Goal: Task Accomplishment & Management: Use online tool/utility

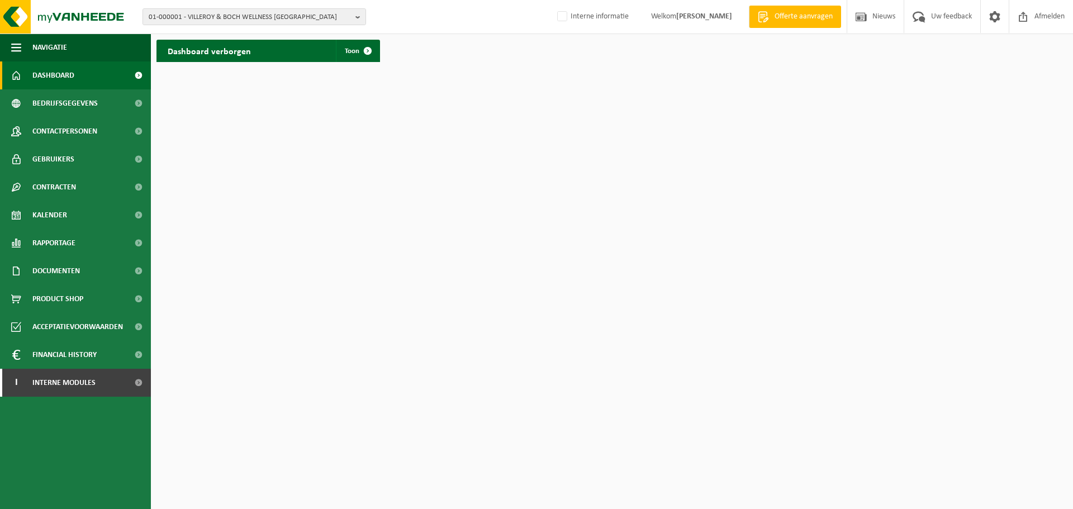
click at [68, 79] on span "Dashboard" at bounding box center [53, 75] width 42 height 28
click at [64, 185] on span "Contracten" at bounding box center [54, 187] width 44 height 28
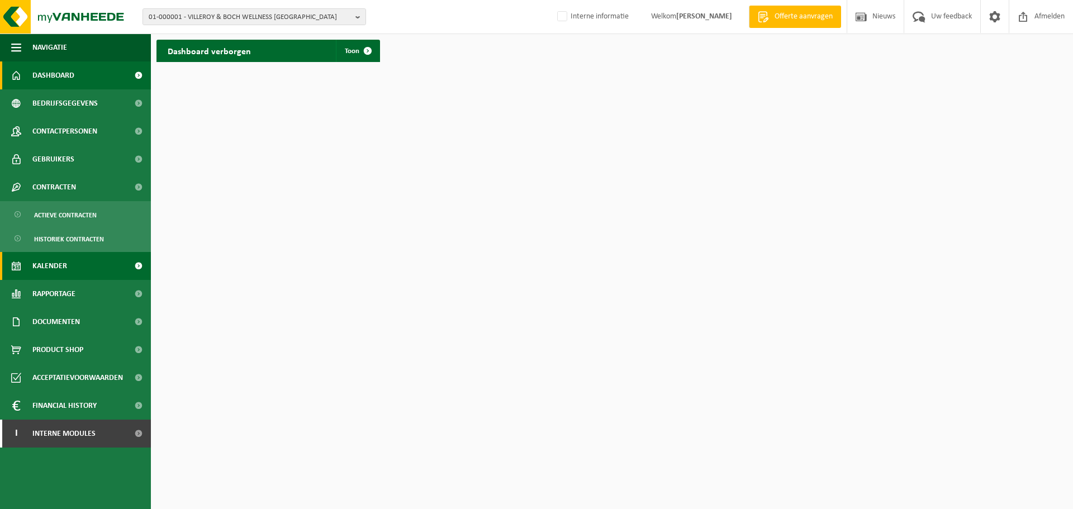
click at [55, 268] on span "Kalender" at bounding box center [49, 266] width 35 height 28
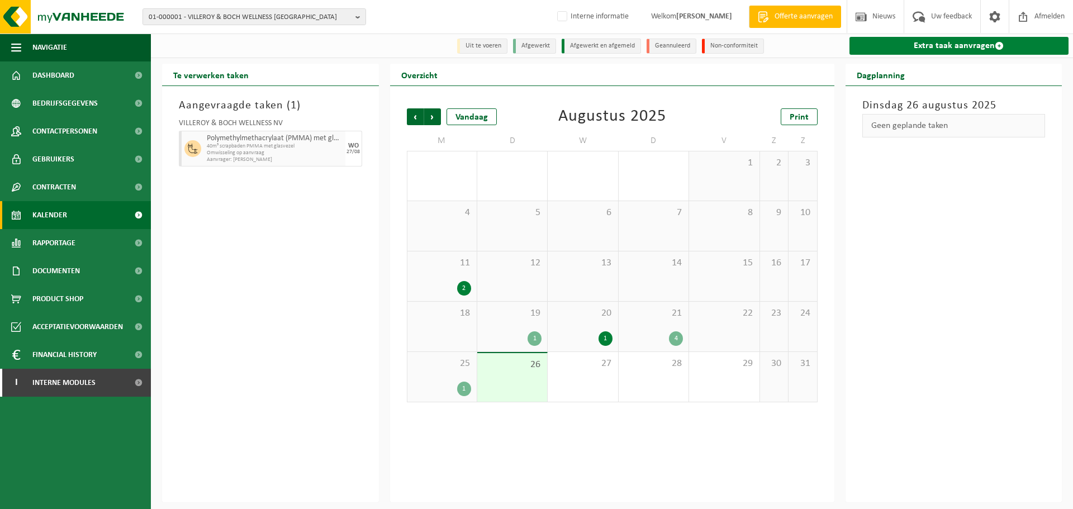
click at [958, 48] on link "Extra taak aanvragen" at bounding box center [959, 46] width 220 height 18
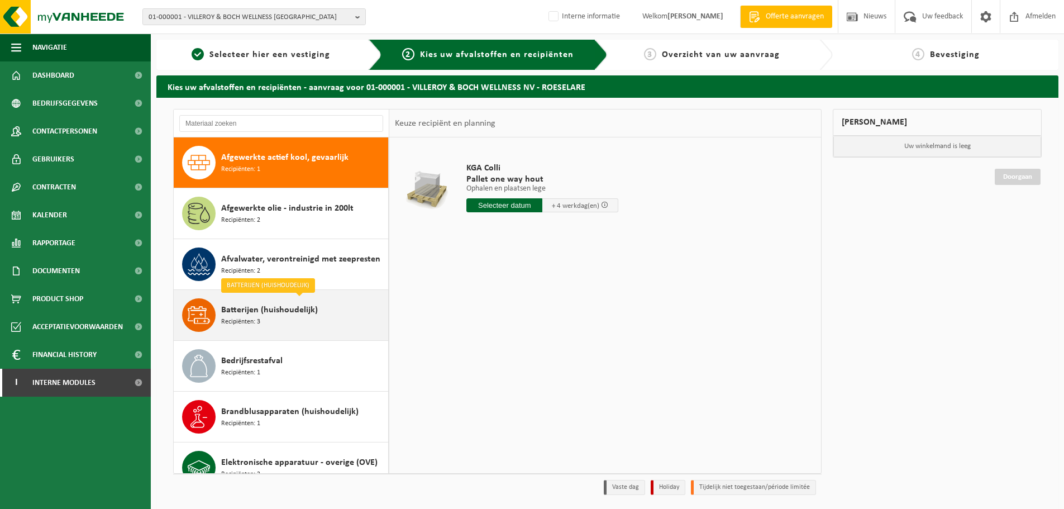
click at [308, 313] on span "Batterijen (huishoudelijk)" at bounding box center [269, 309] width 97 height 13
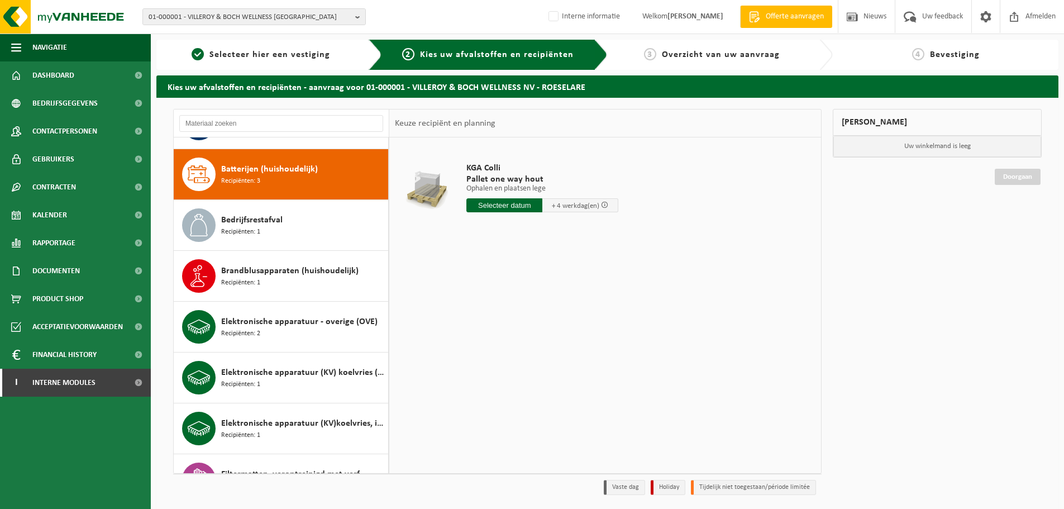
scroll to position [153, 0]
